Goal: Information Seeking & Learning: Find specific fact

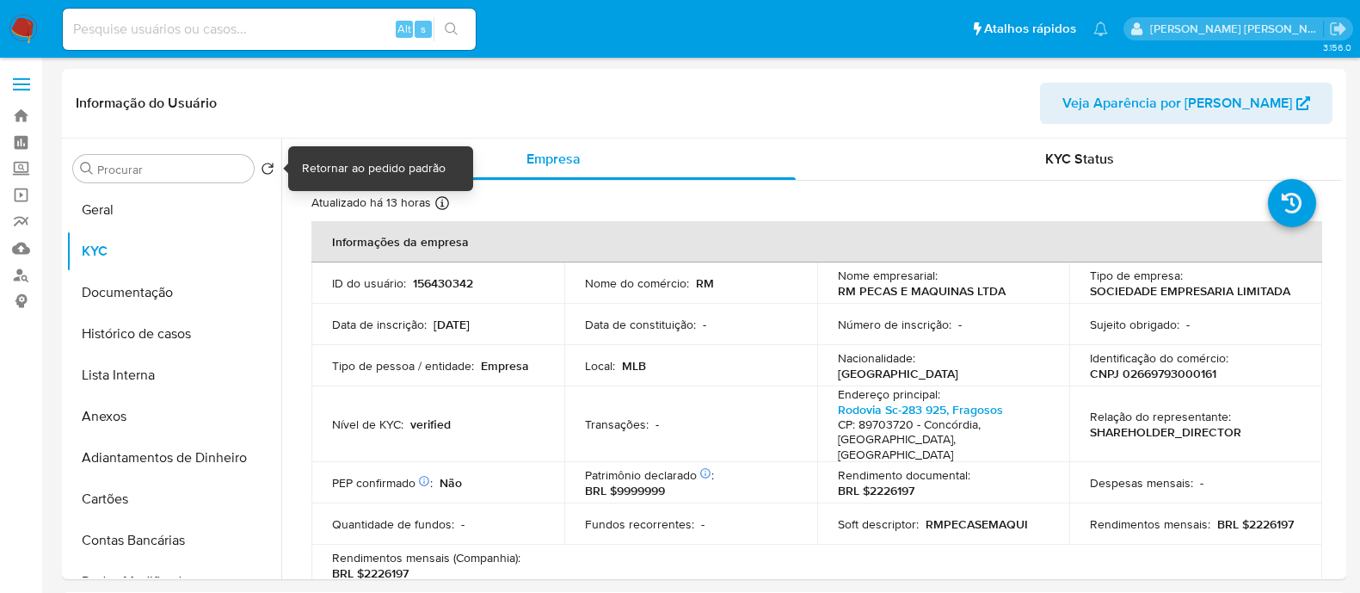
select select "10"
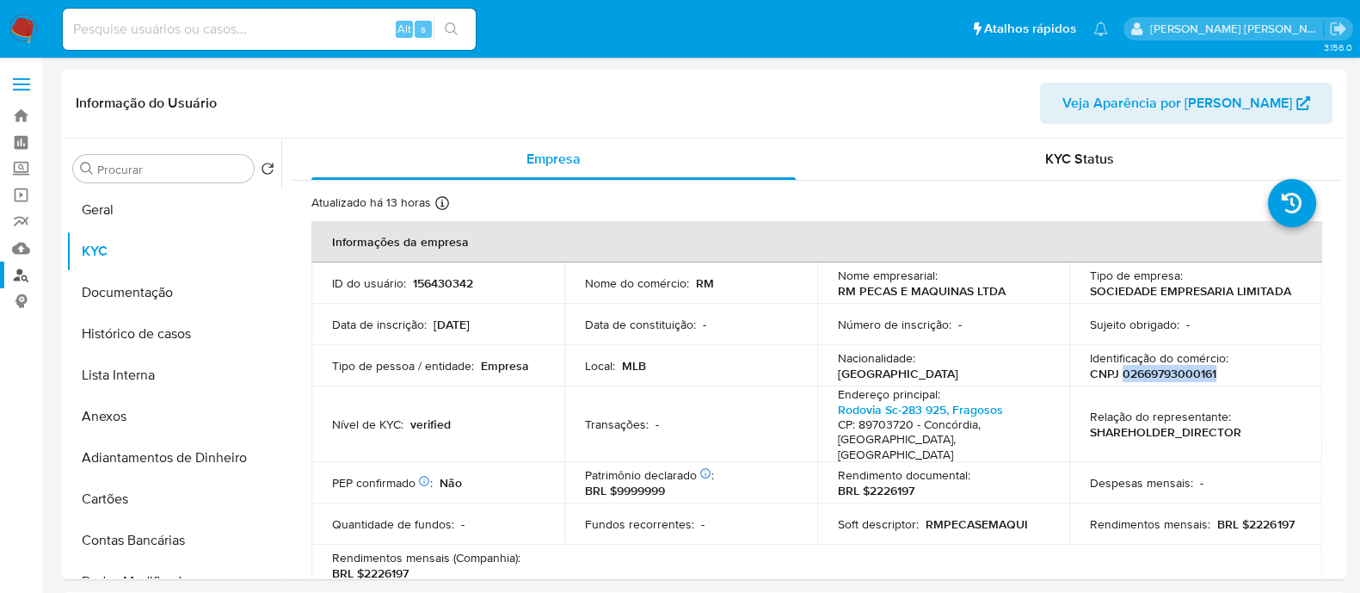
click at [15, 280] on link "Localizador de pessoas" at bounding box center [102, 274] width 205 height 27
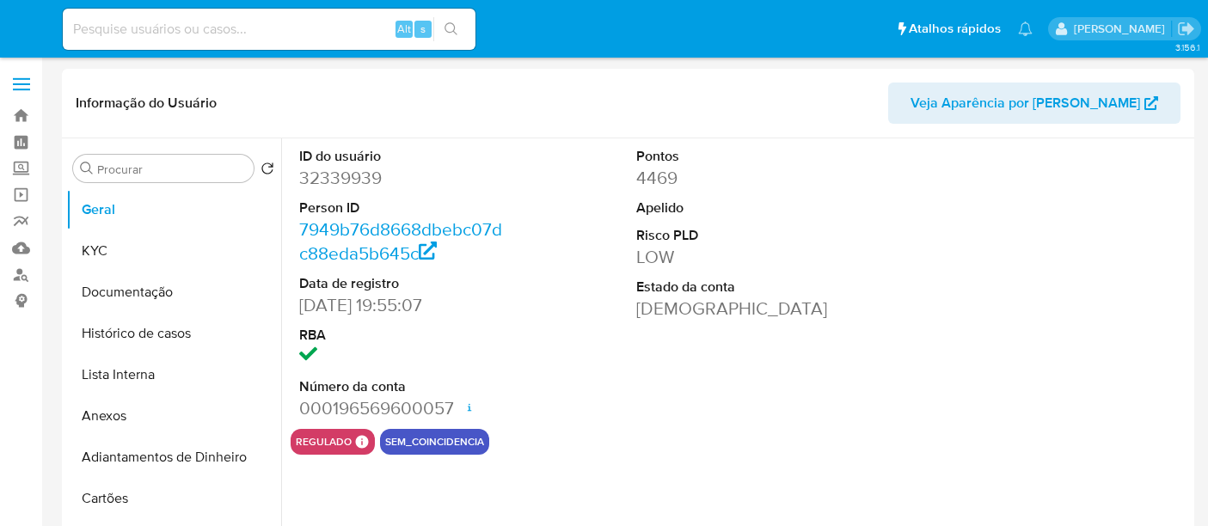
select select "10"
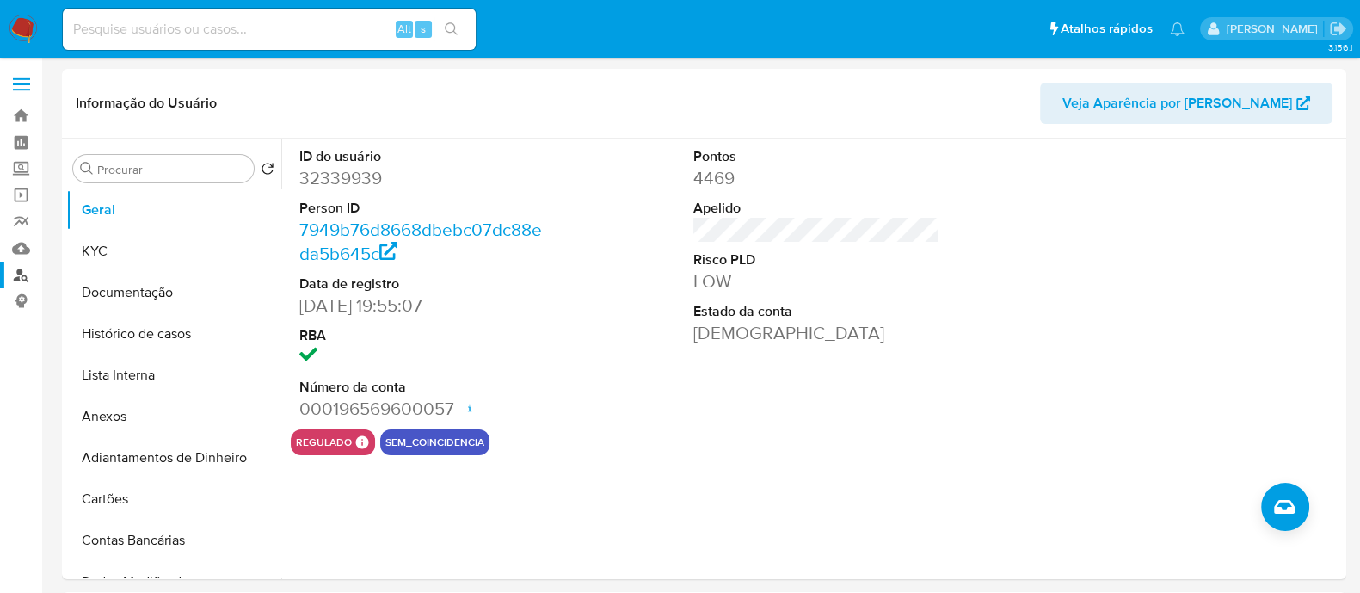
click at [22, 278] on link "Localizador de pessoas" at bounding box center [102, 274] width 205 height 27
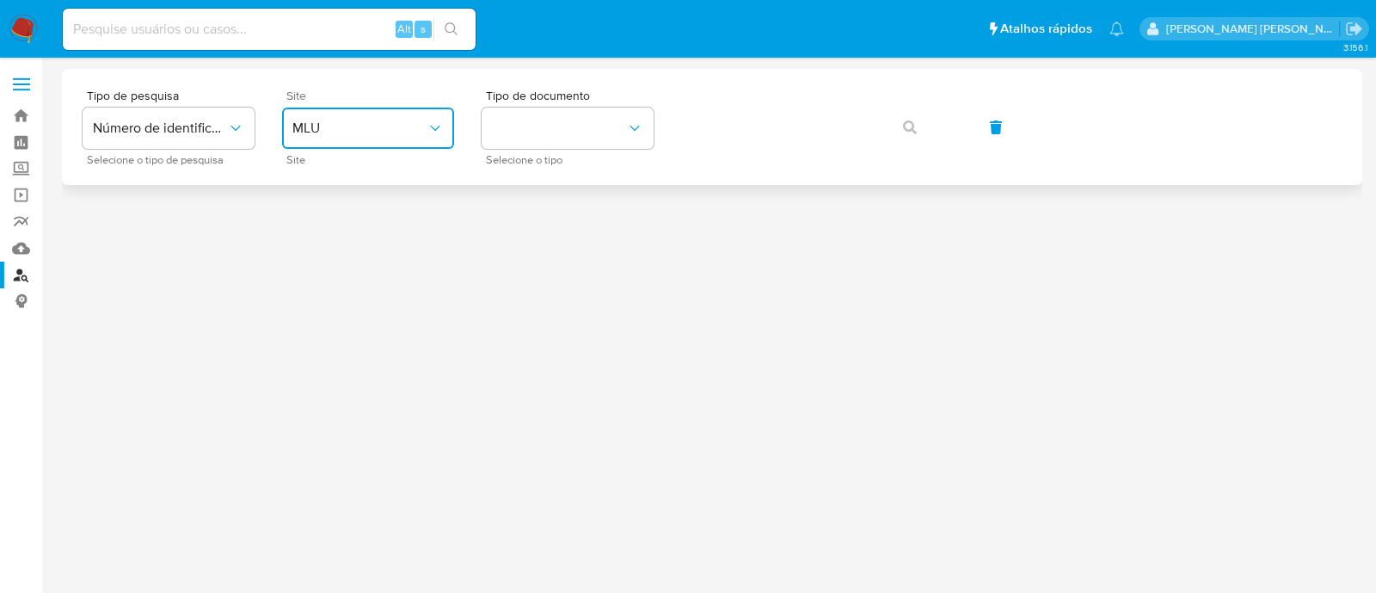
click at [389, 109] on button "MLU" at bounding box center [368, 128] width 172 height 41
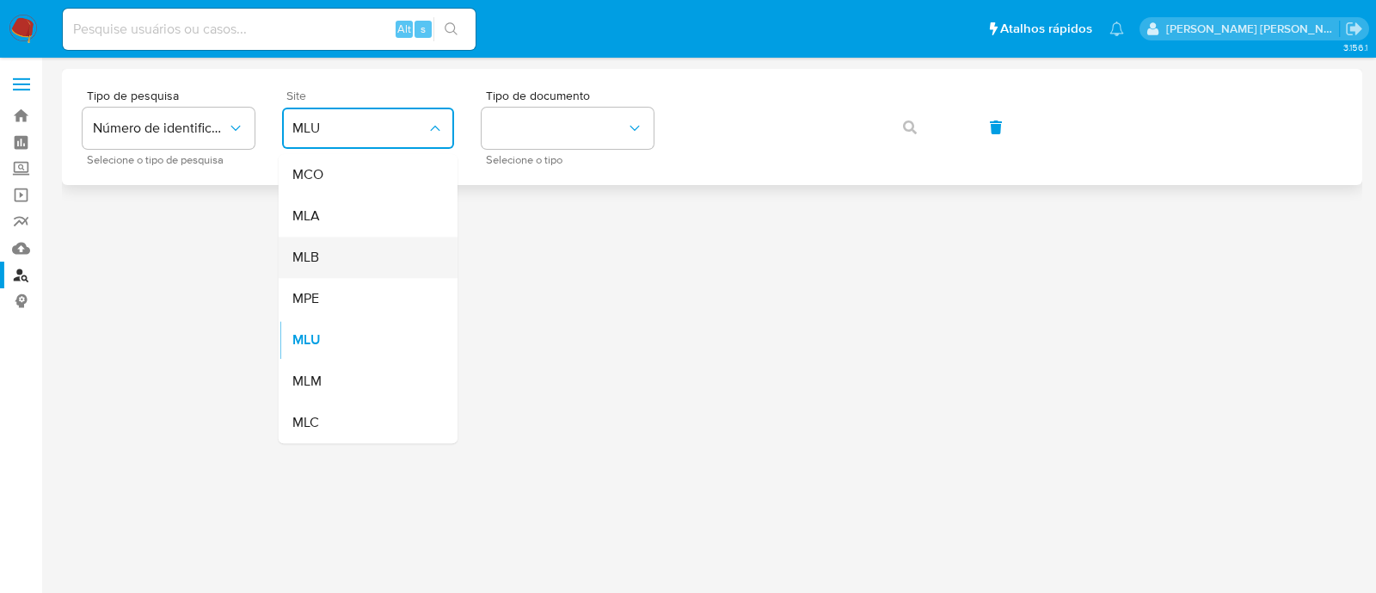
click at [361, 253] on div "MLB" at bounding box center [362, 257] width 141 height 41
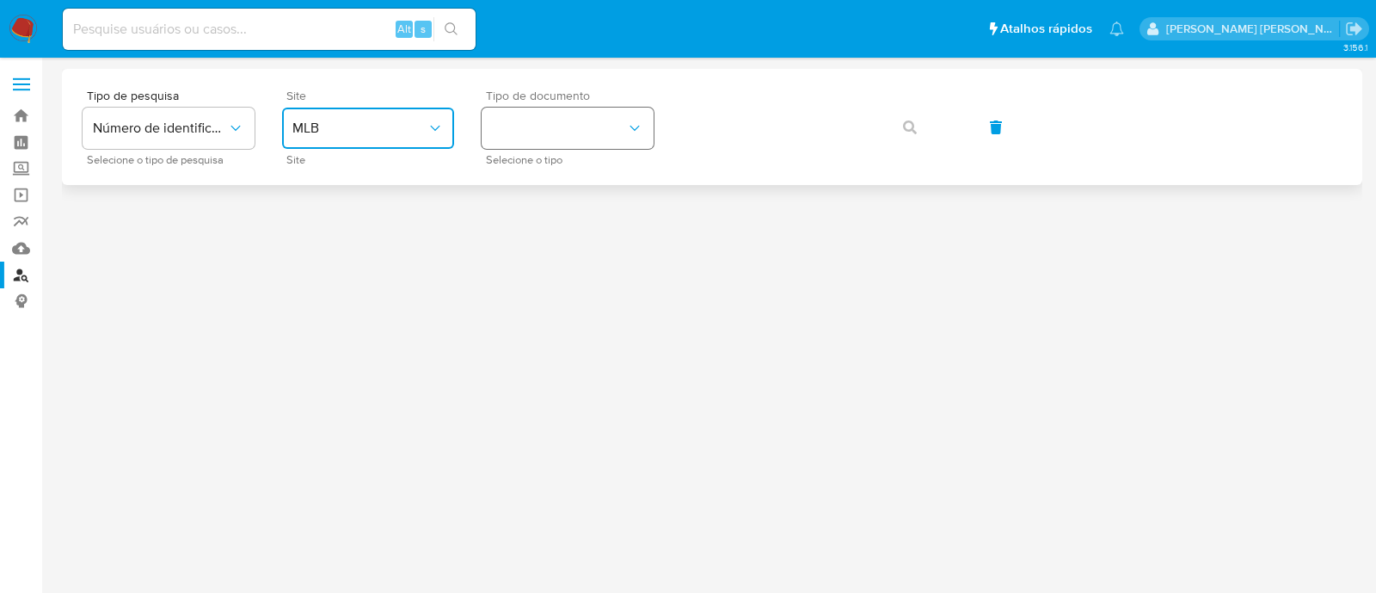
click at [536, 129] on button "identificationType" at bounding box center [568, 128] width 172 height 41
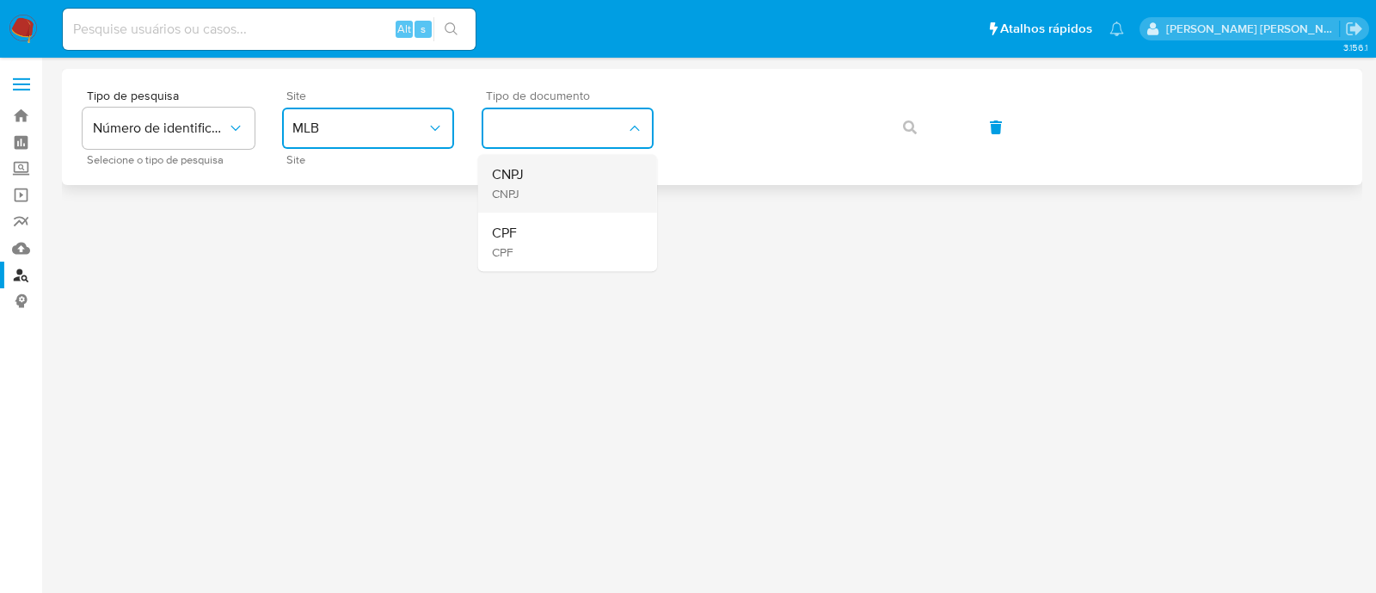
click at [508, 173] on span "CNPJ" at bounding box center [508, 174] width 32 height 17
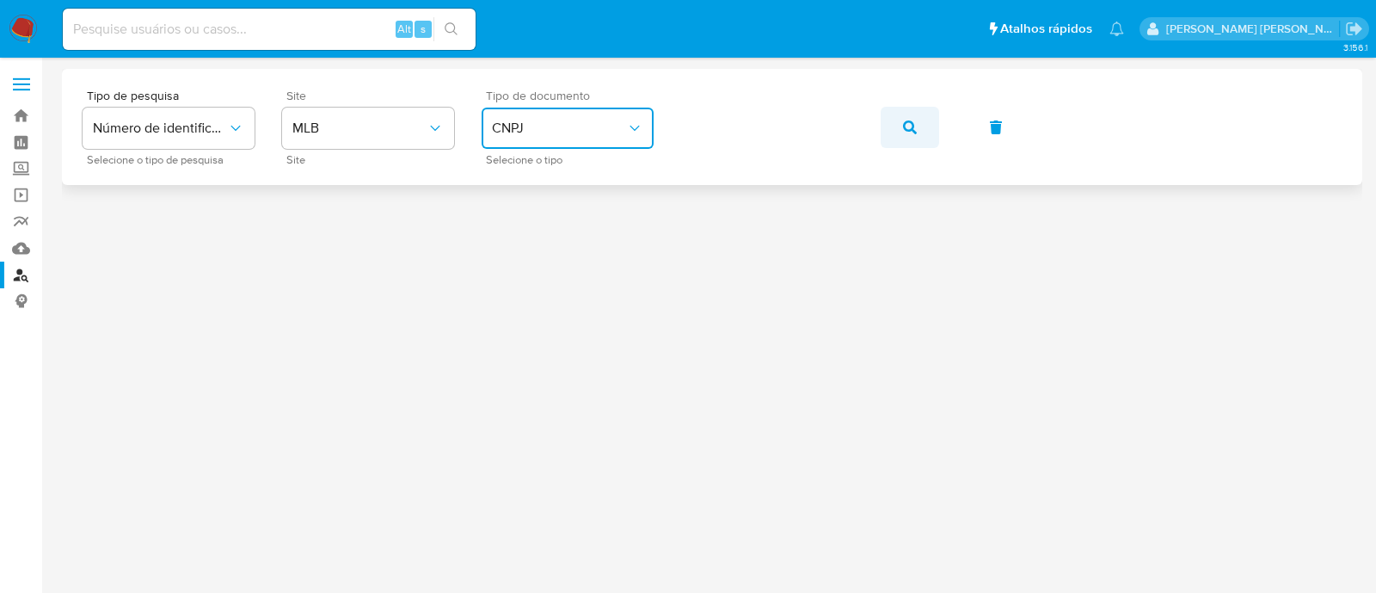
click at [925, 132] on button "button" at bounding box center [910, 127] width 58 height 41
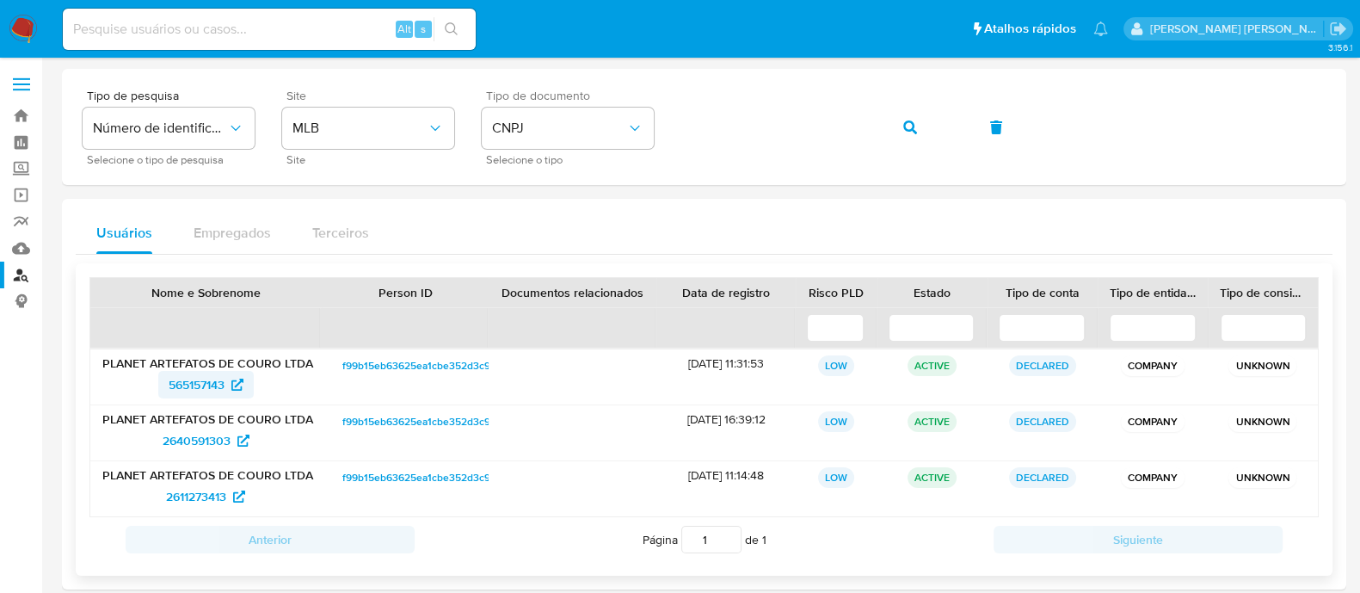
click at [214, 388] on span "565157143" at bounding box center [197, 385] width 56 height 28
click at [226, 494] on span "2611273413" at bounding box center [196, 496] width 60 height 28
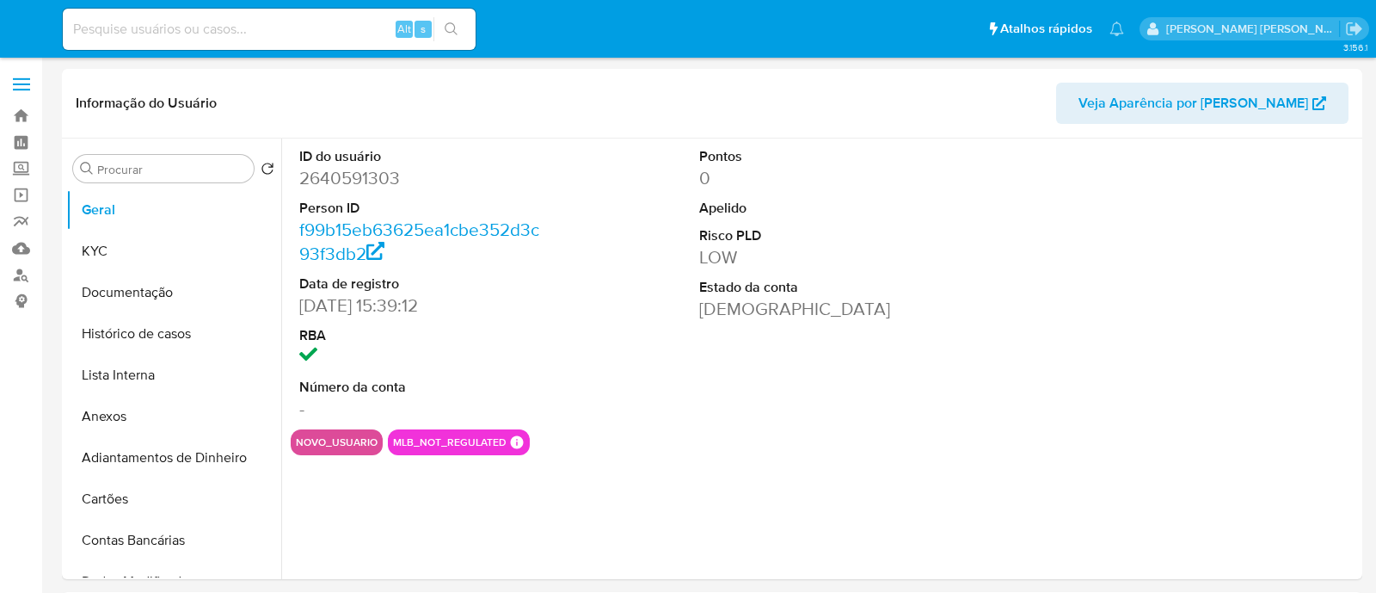
select select "10"
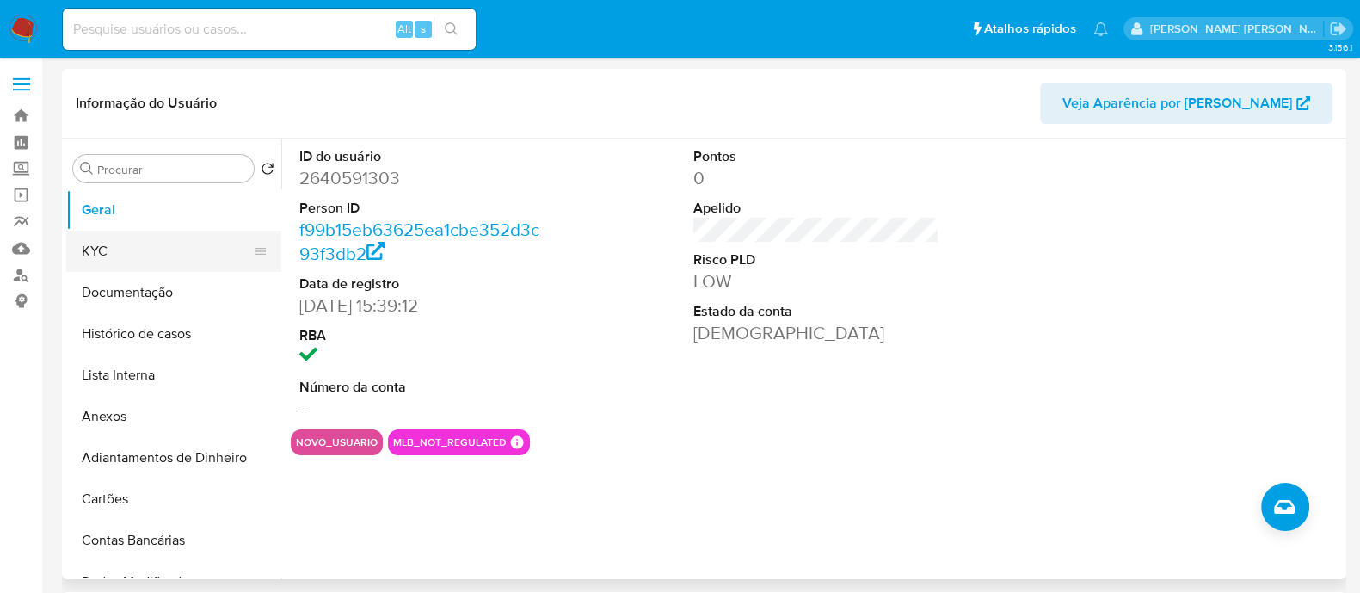
click at [172, 254] on button "KYC" at bounding box center [166, 250] width 201 height 41
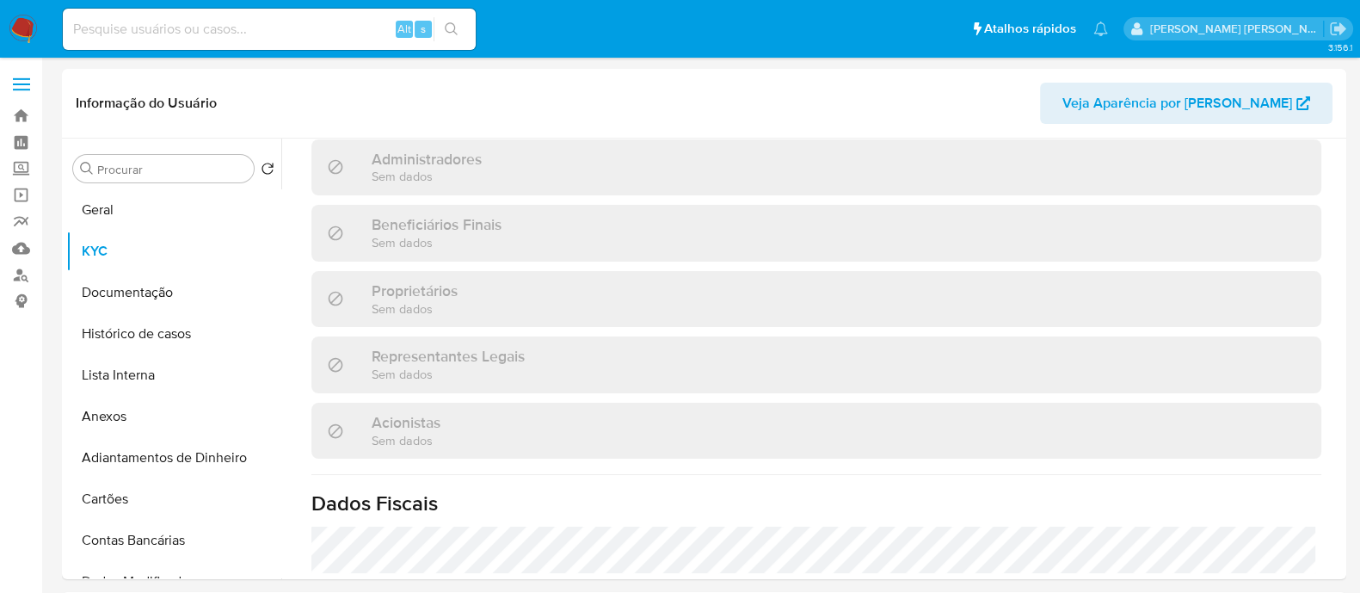
scroll to position [859, 0]
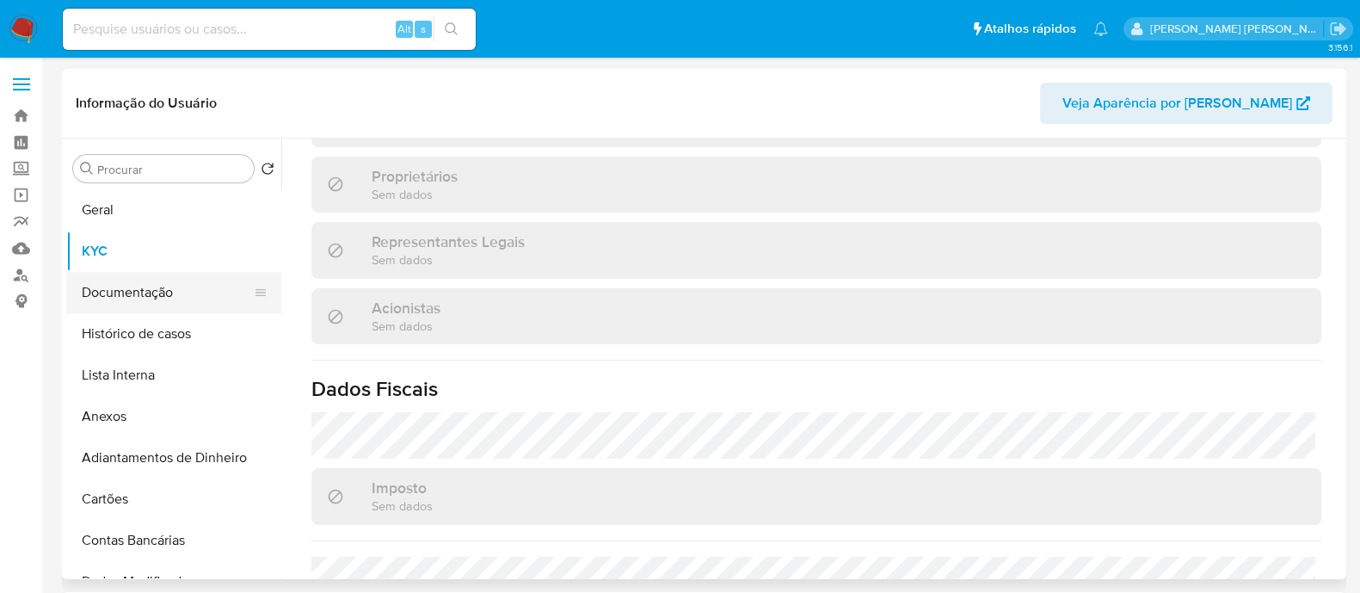
click at [184, 302] on button "Documentação" at bounding box center [166, 292] width 201 height 41
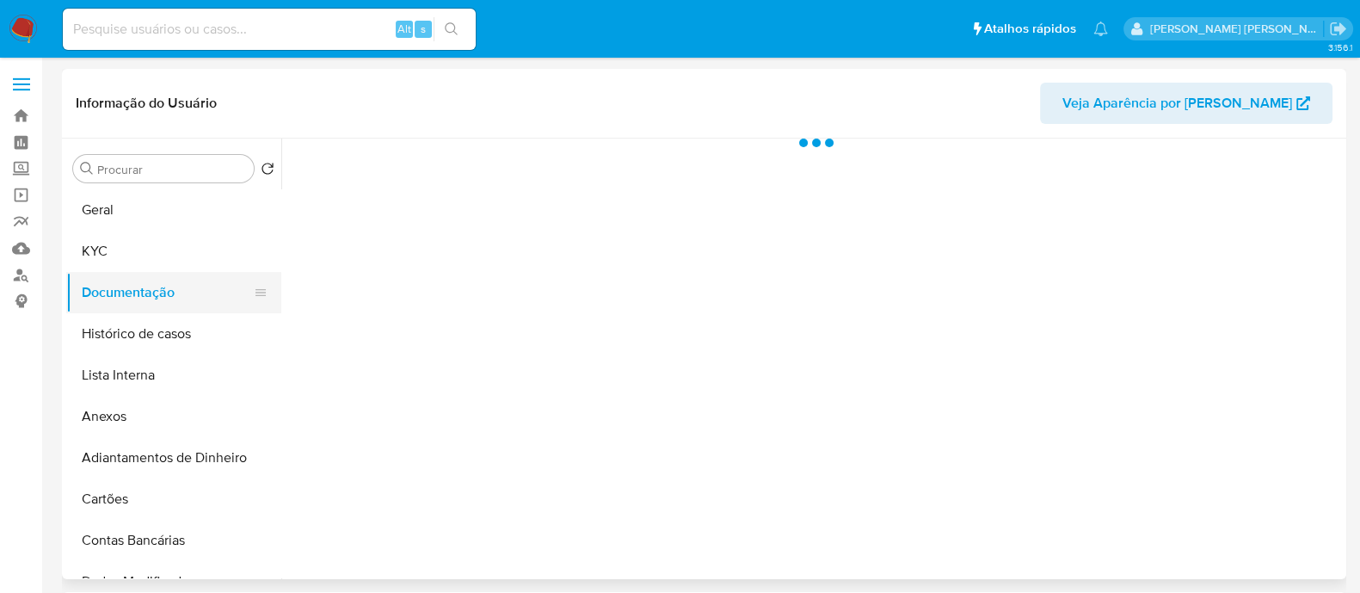
scroll to position [0, 0]
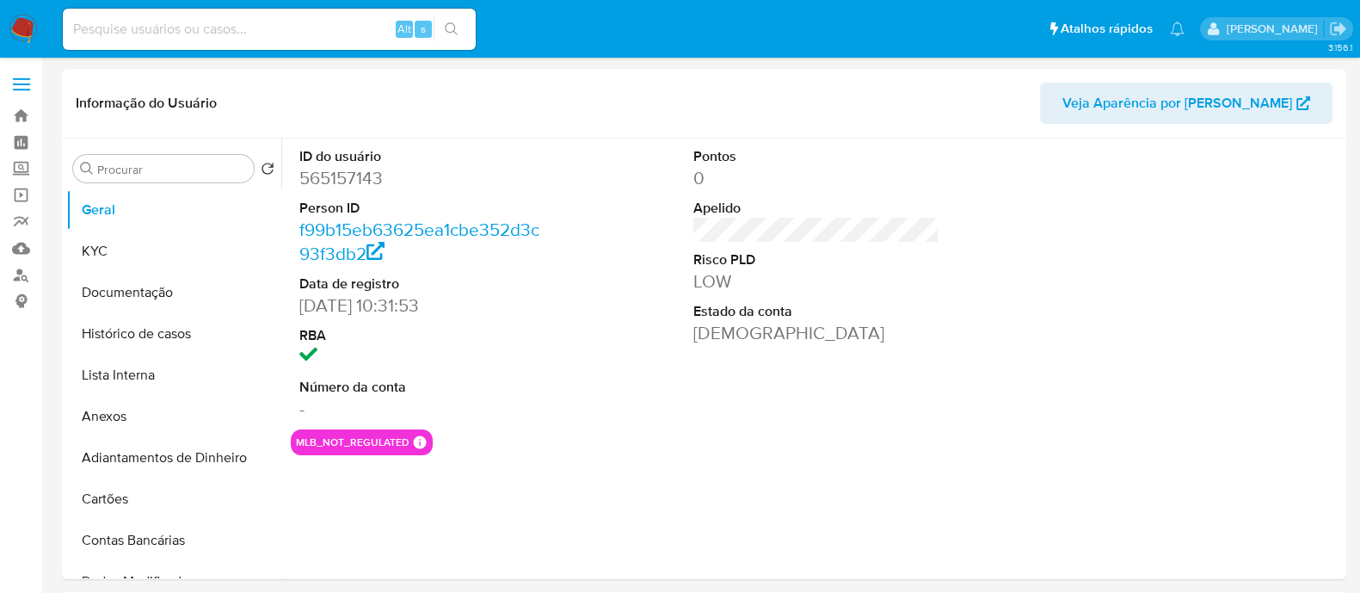
select select "10"
click at [194, 258] on button "KYC" at bounding box center [166, 250] width 201 height 41
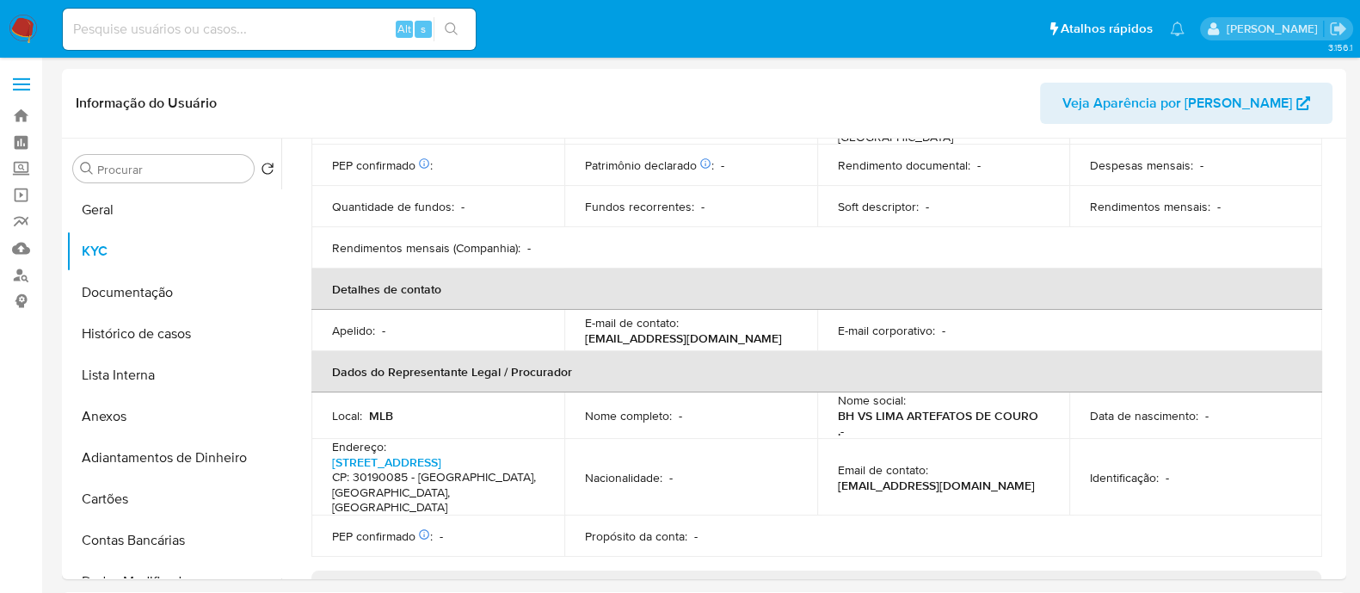
scroll to position [769, 0]
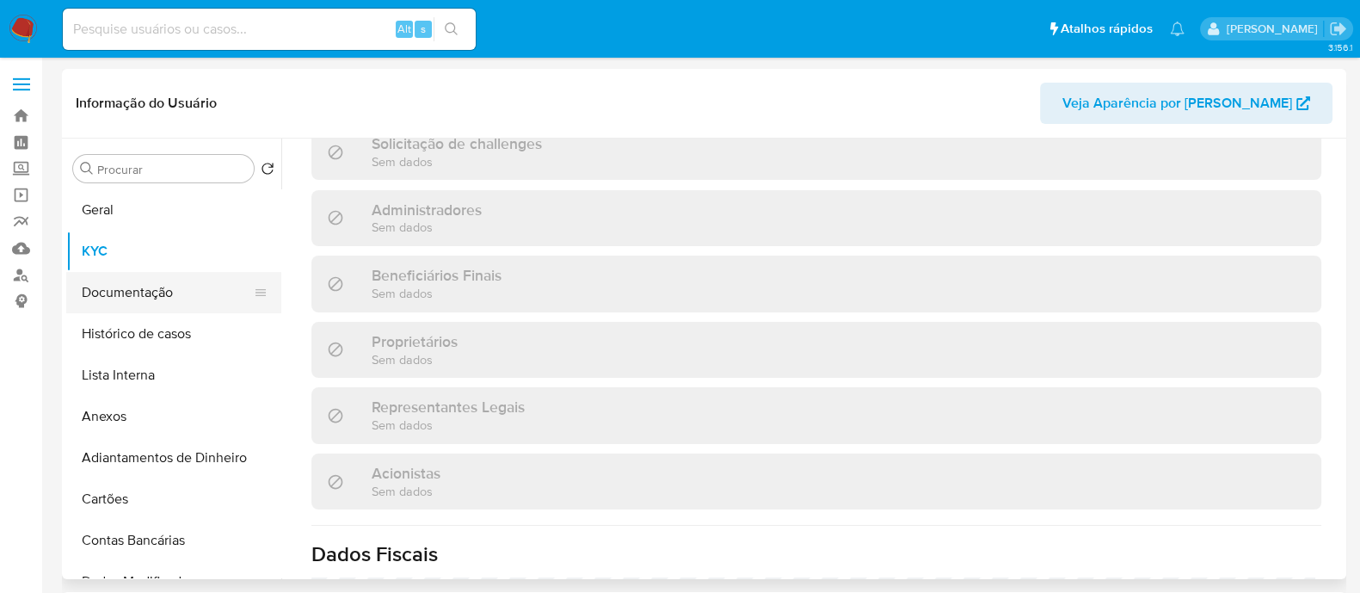
click at [204, 306] on button "Documentação" at bounding box center [166, 292] width 201 height 41
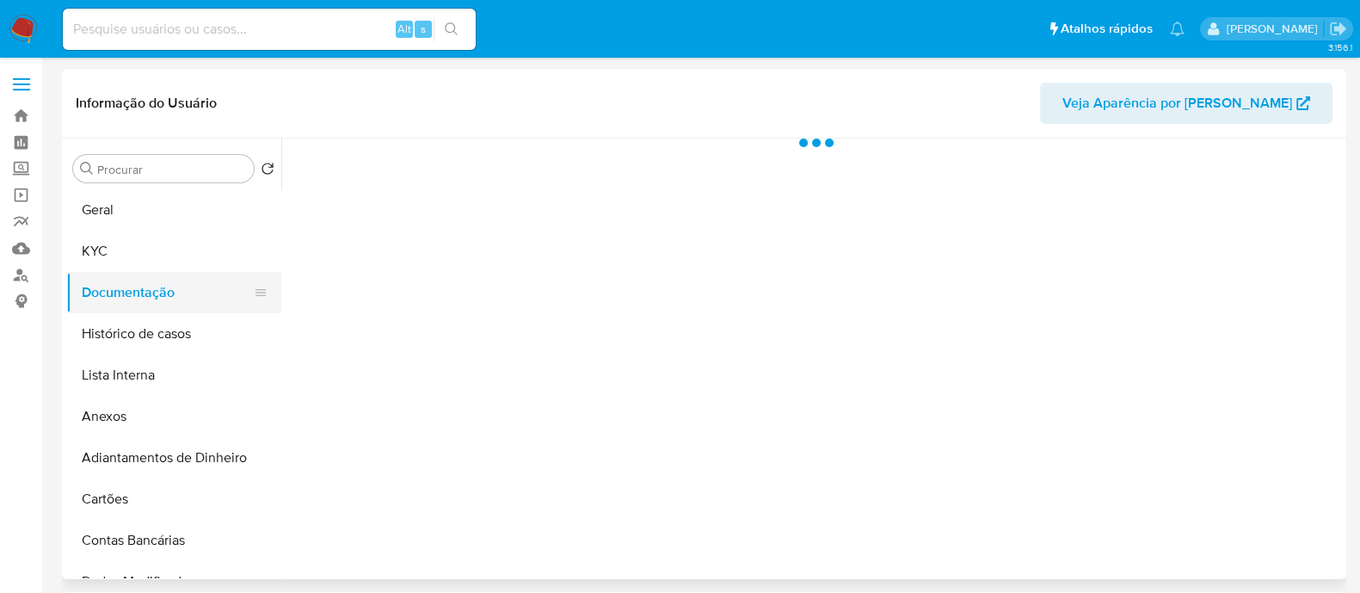
scroll to position [0, 0]
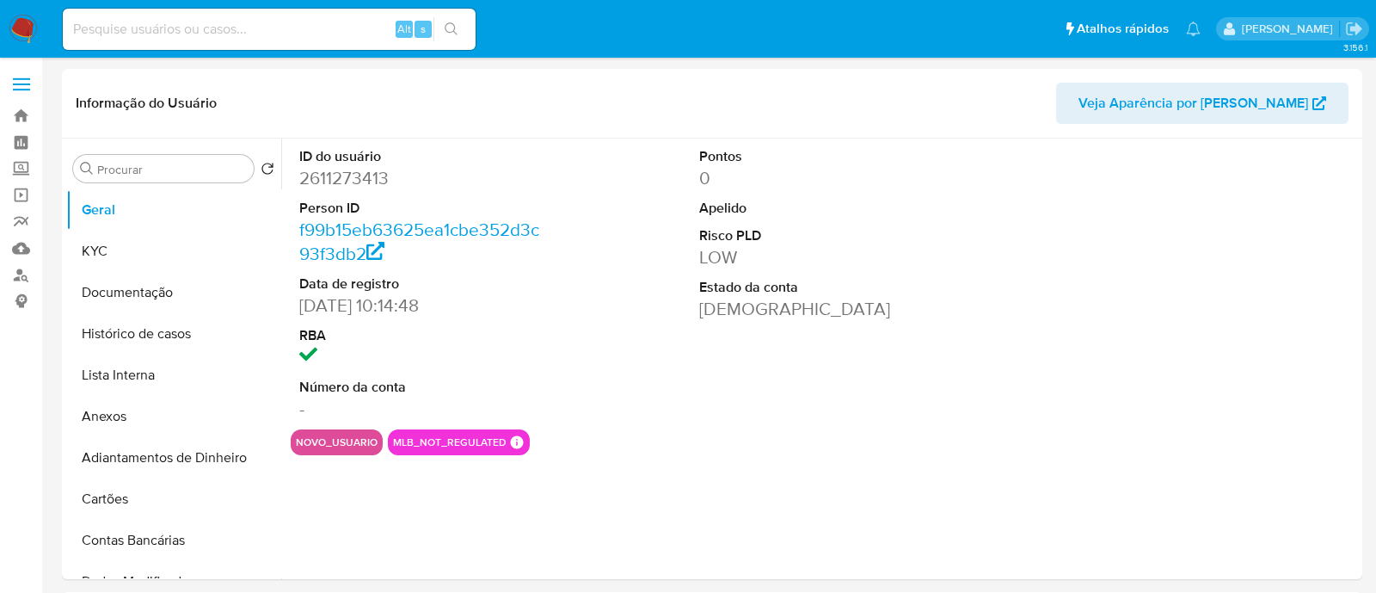
select select "10"
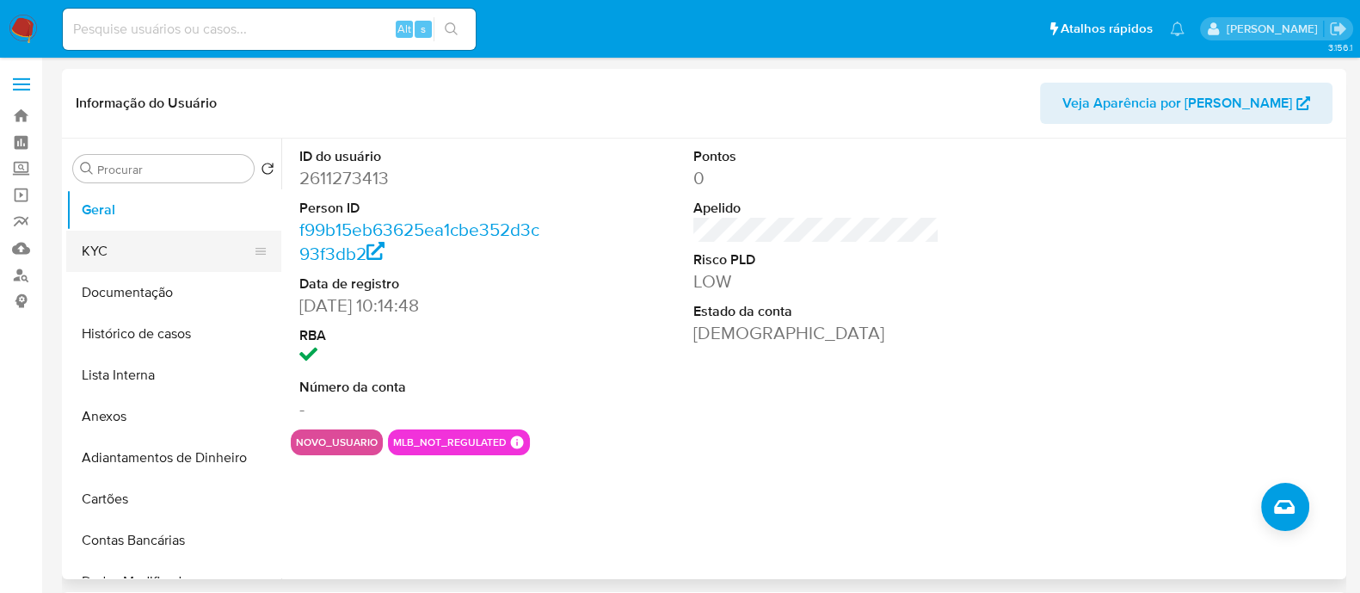
click at [168, 239] on button "KYC" at bounding box center [166, 250] width 201 height 41
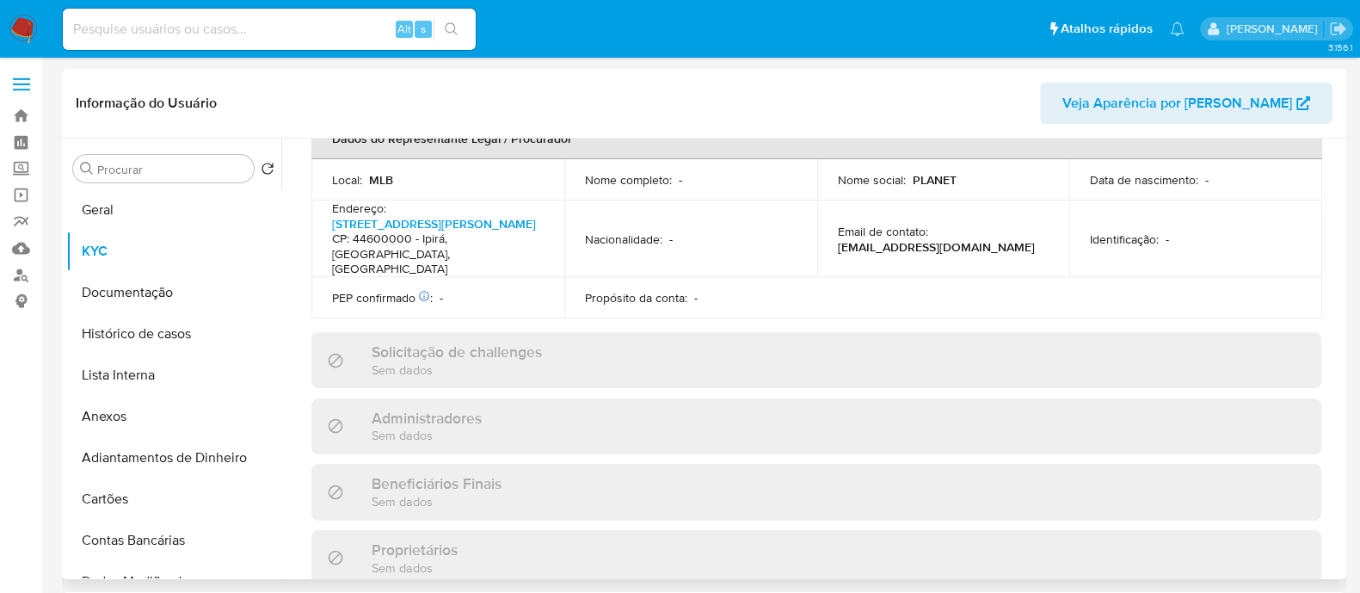
scroll to position [752, 0]
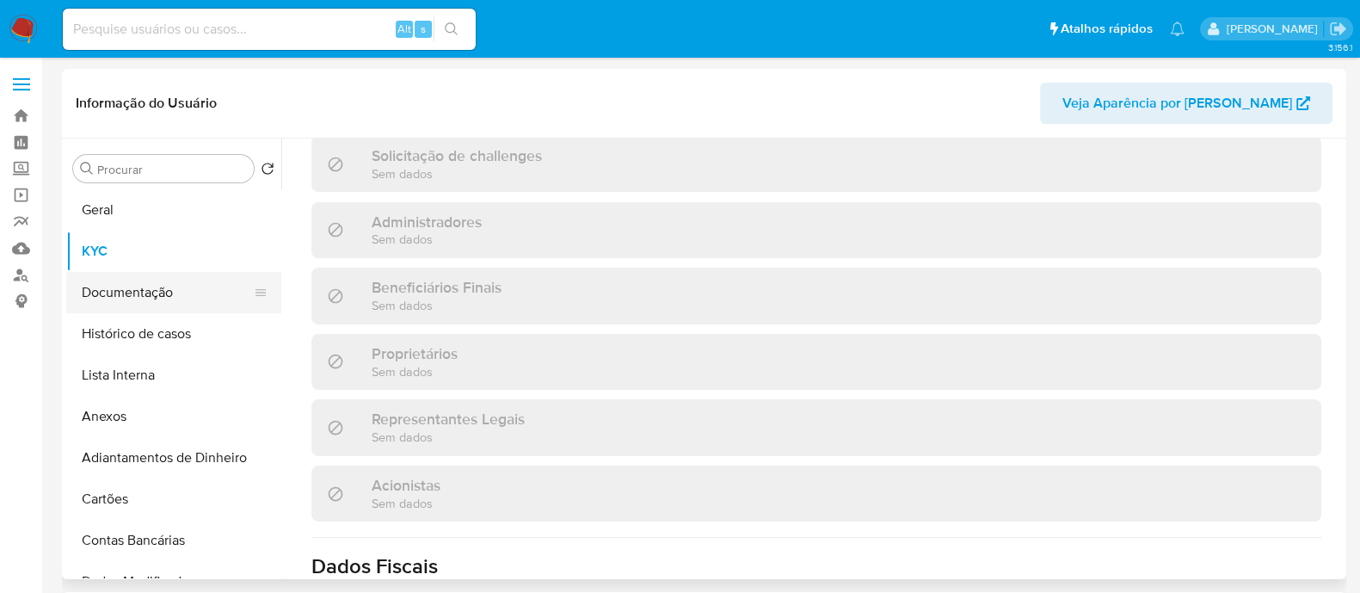
click at [175, 280] on button "Documentação" at bounding box center [166, 292] width 201 height 41
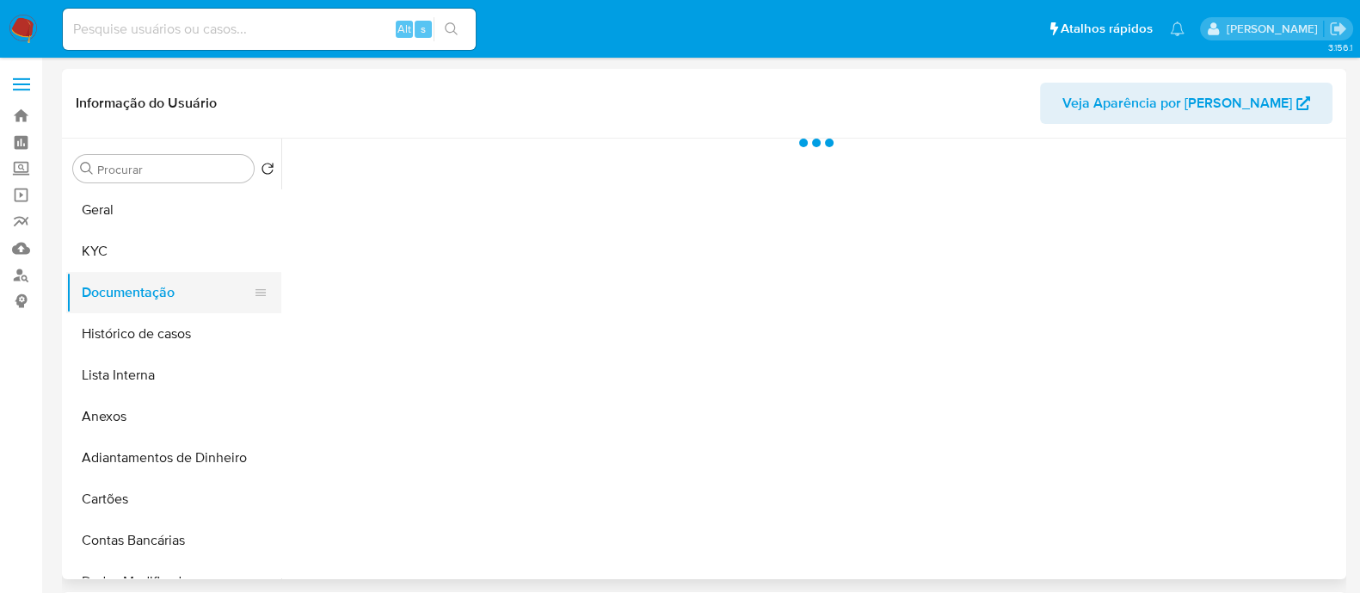
scroll to position [0, 0]
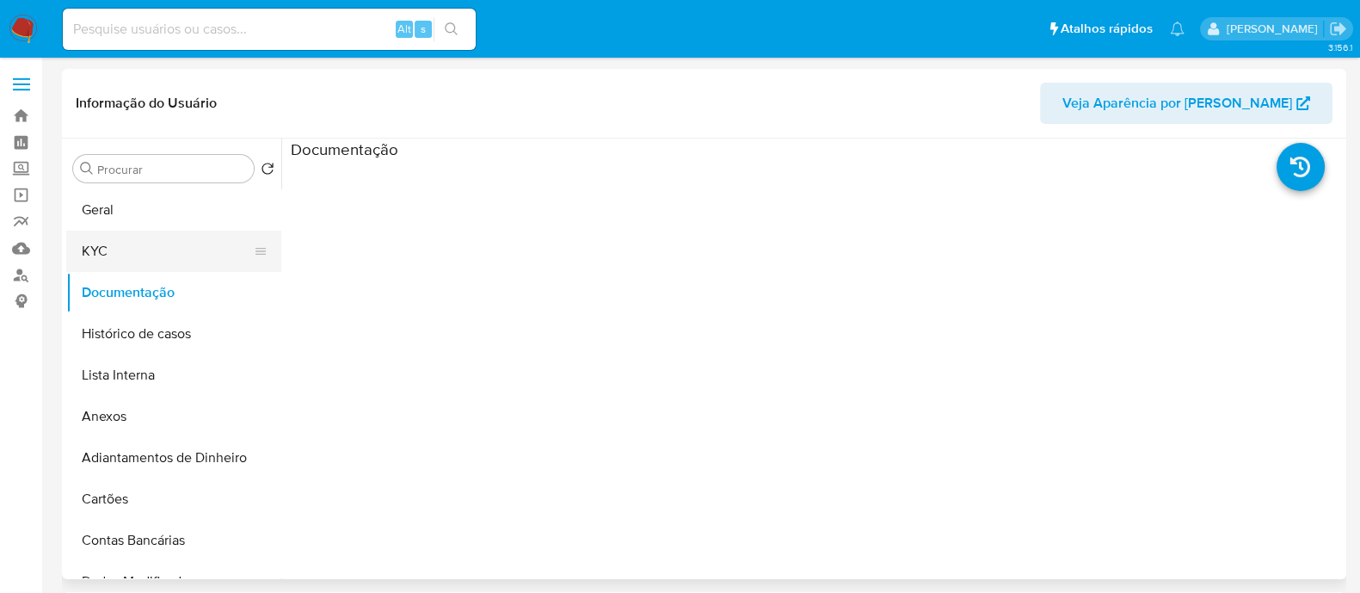
click at [143, 254] on button "KYC" at bounding box center [166, 250] width 201 height 41
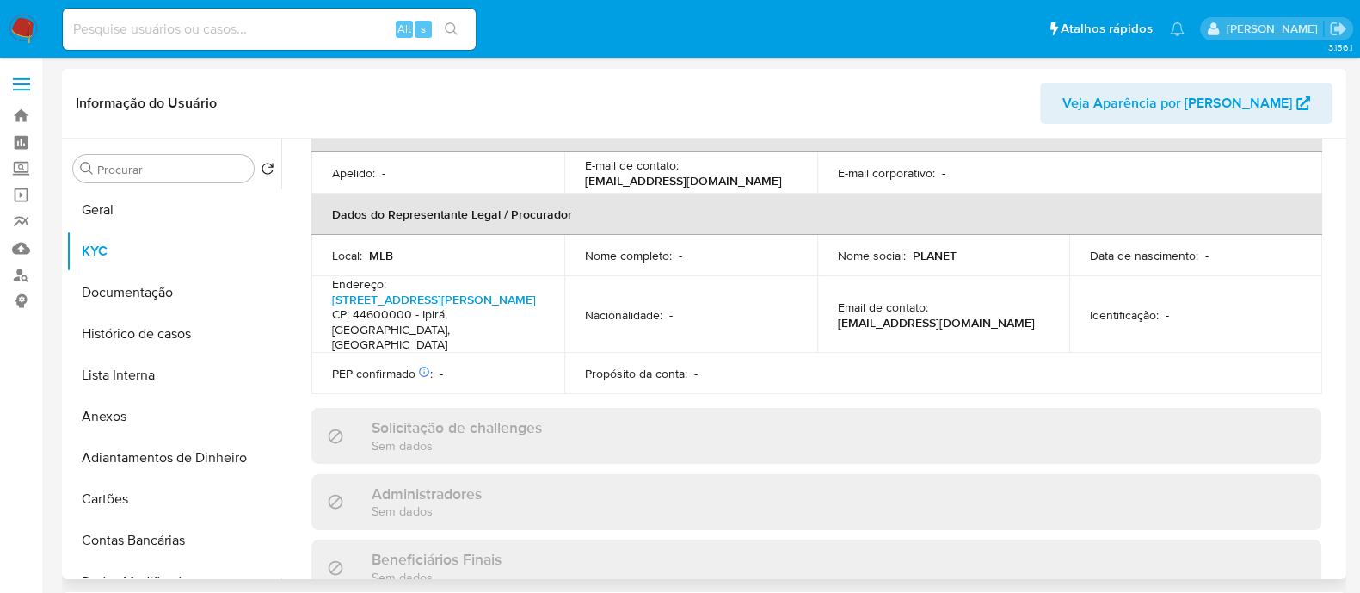
scroll to position [104, 0]
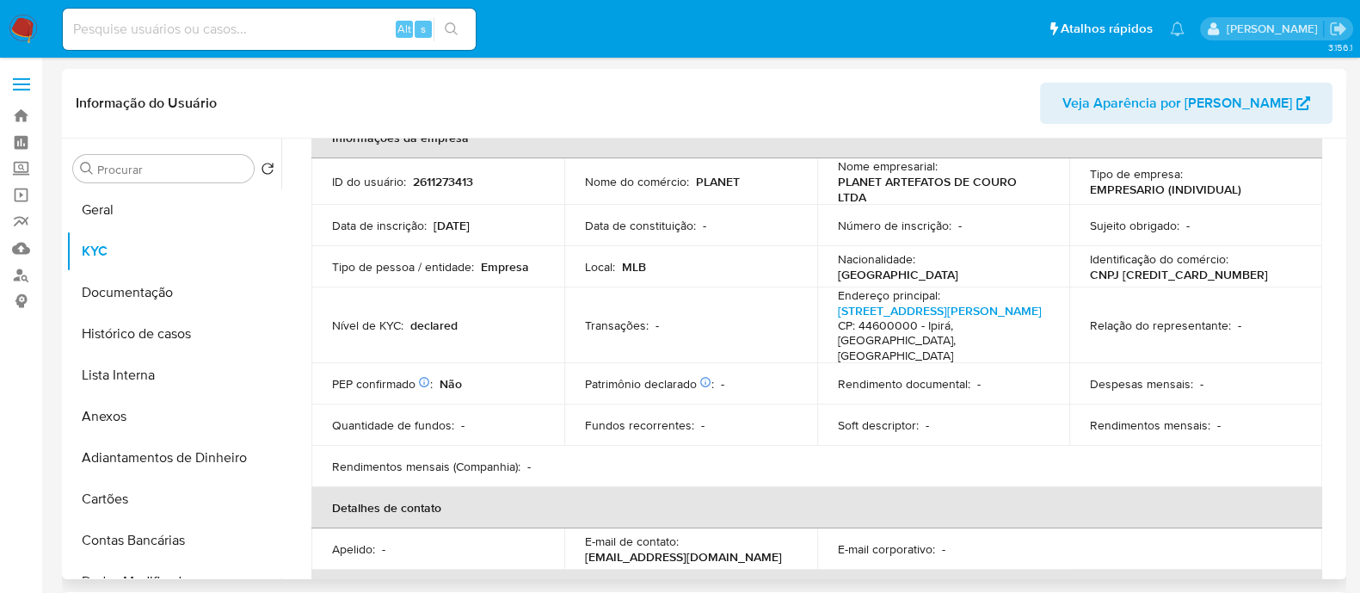
click at [1195, 273] on p "CNPJ [CREDIT_CARD_NUMBER]" at bounding box center [1179, 274] width 178 height 15
copy p "[CREDIT_CARD_NUMBER]"
